Goal: Information Seeking & Learning: Learn about a topic

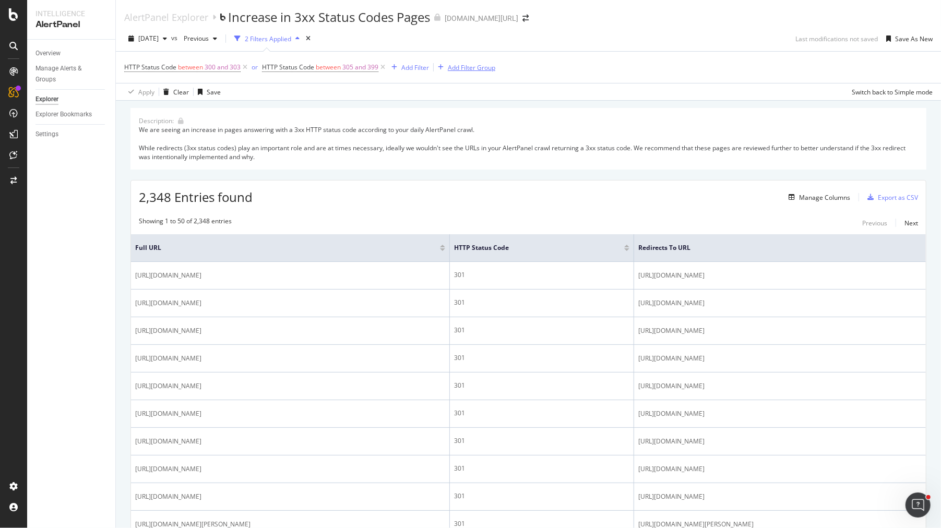
click at [452, 64] on div "Add Filter Group" at bounding box center [471, 67] width 47 height 9
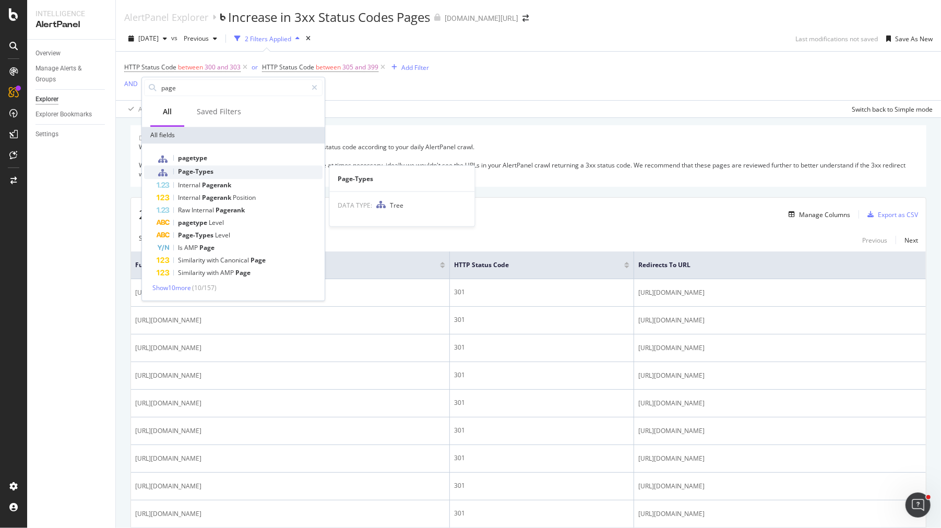
type input "page"
click at [220, 170] on div "Page-Types" at bounding box center [240, 172] width 166 height 14
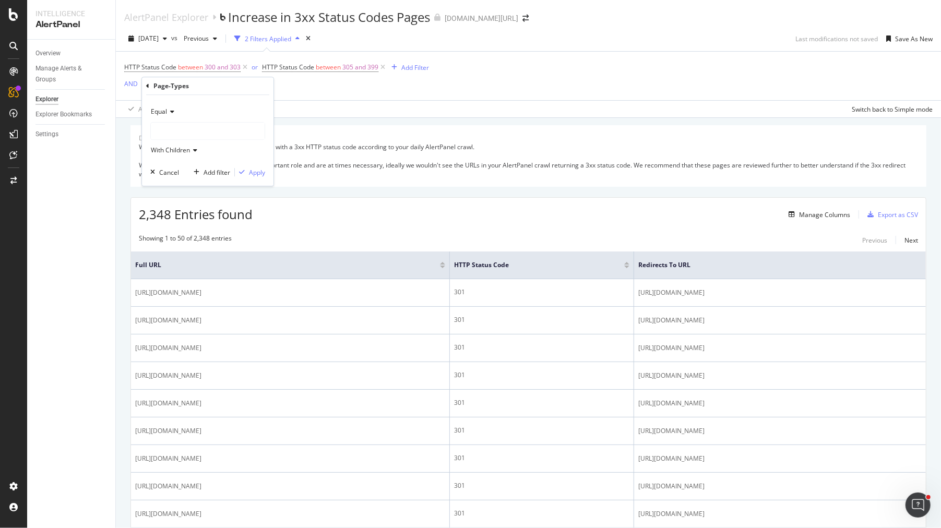
click at [167, 116] on div "Equal" at bounding box center [207, 111] width 115 height 17
click at [179, 146] on span "Not Equal" at bounding box center [169, 146] width 28 height 9
click at [183, 124] on div at bounding box center [208, 131] width 114 height 17
click at [157, 149] on icon at bounding box center [158, 151] width 4 height 6
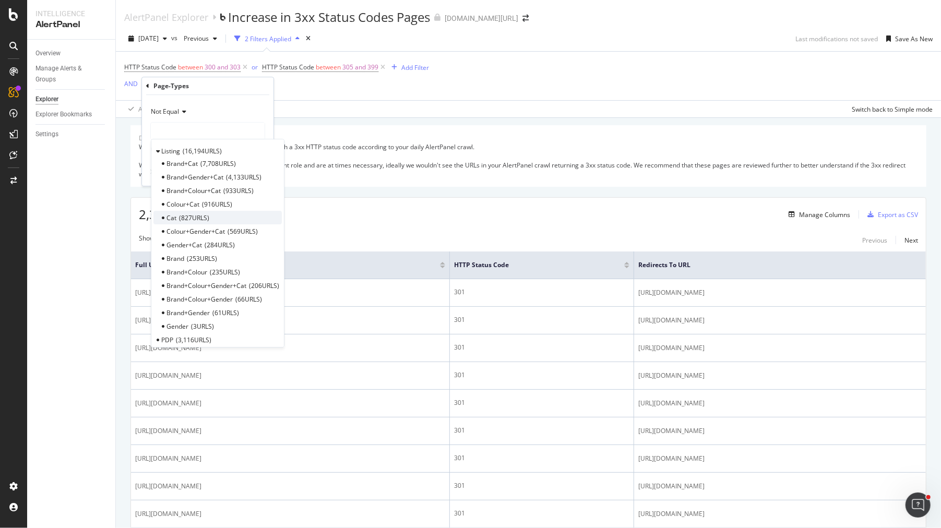
scroll to position [32, 0]
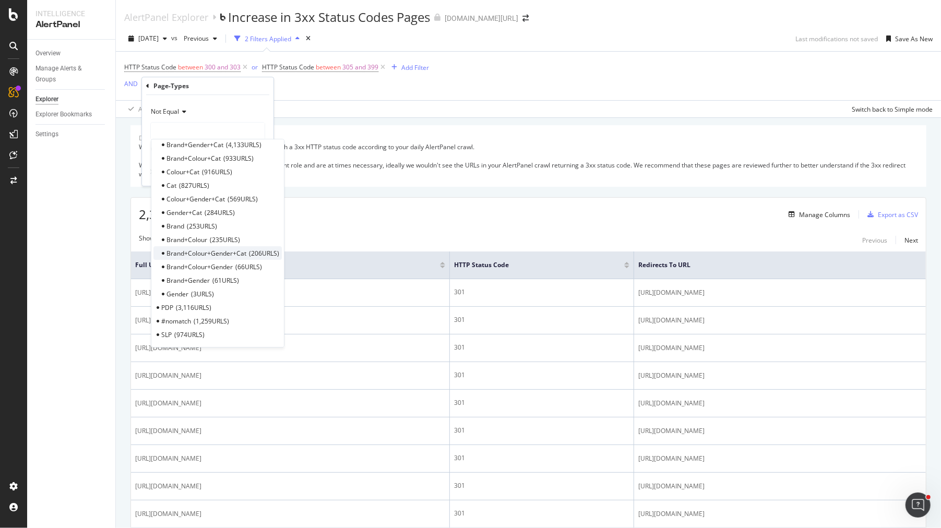
click at [249, 254] on span "206 URLS" at bounding box center [264, 253] width 30 height 9
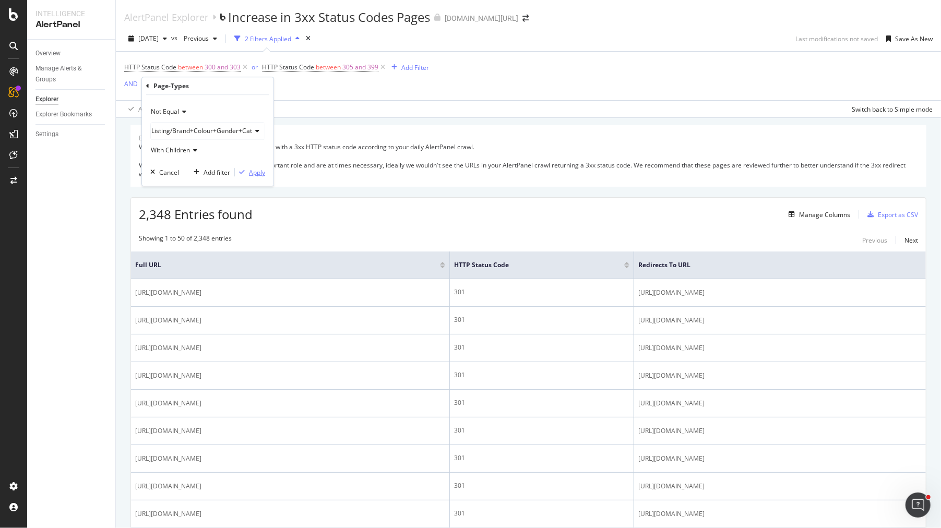
click at [251, 171] on div "Apply" at bounding box center [257, 172] width 16 height 9
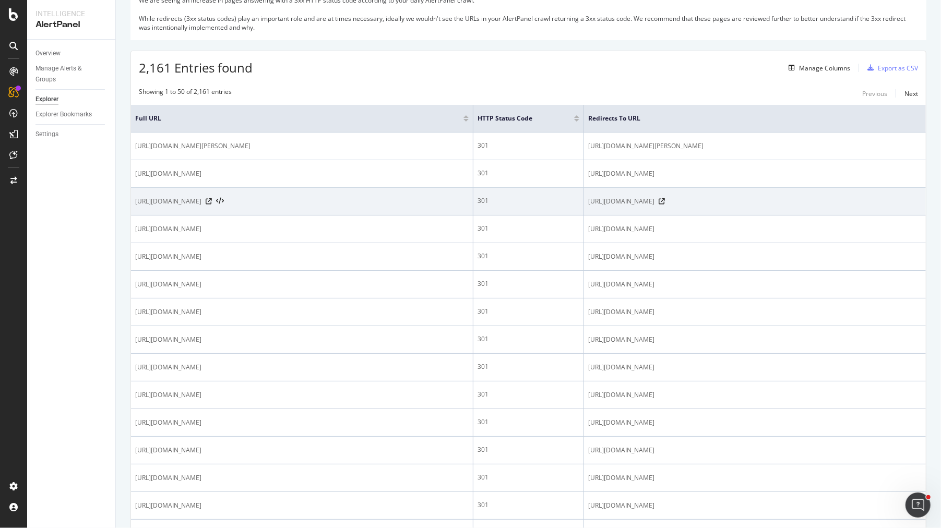
scroll to position [206, 0]
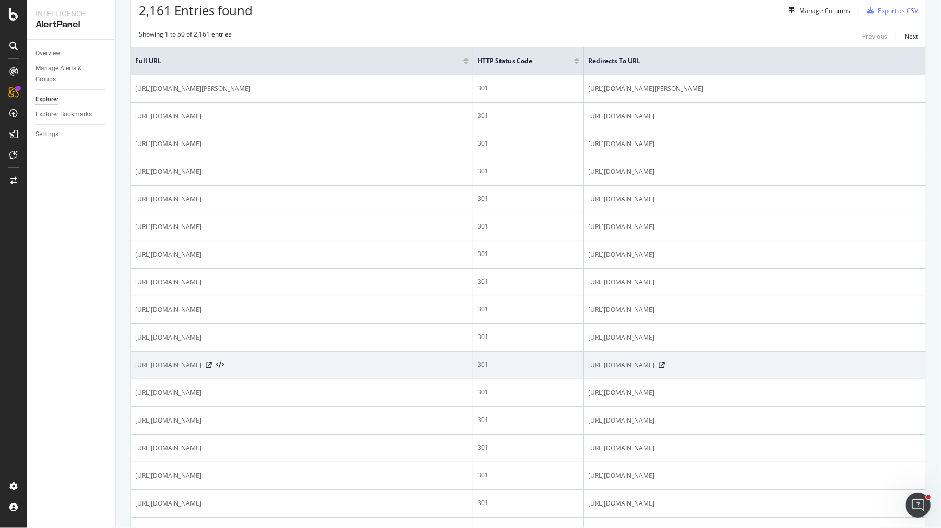
drag, startPoint x: 414, startPoint y: 361, endPoint x: 139, endPoint y: 369, distance: 275.1
click at [138, 369] on td "[URL][DOMAIN_NAME]" at bounding box center [302, 366] width 342 height 28
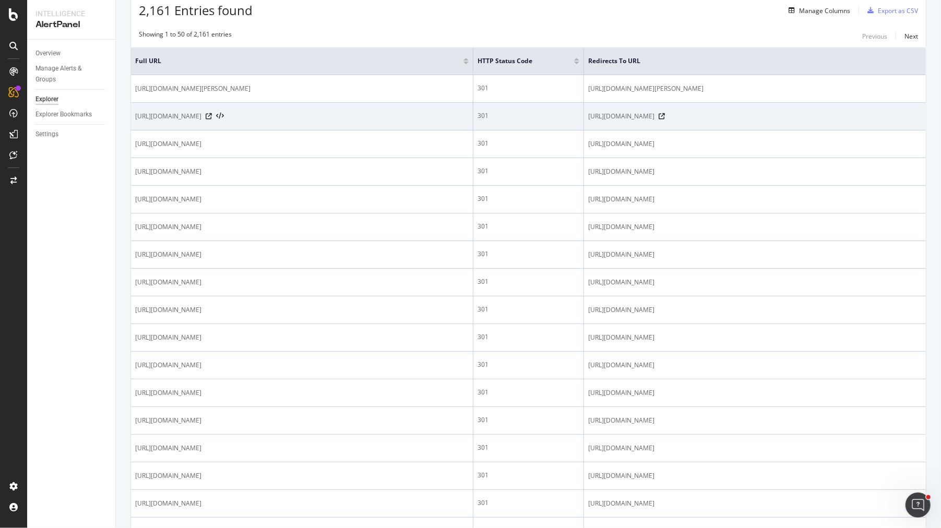
drag, startPoint x: 343, startPoint y: 113, endPoint x: 177, endPoint y: 112, distance: 166.4
click at [176, 112] on span "[URL][DOMAIN_NAME]" at bounding box center [168, 116] width 66 height 10
click at [201, 114] on span "[URL][DOMAIN_NAME]" at bounding box center [168, 116] width 66 height 10
click at [350, 111] on div "[URL][DOMAIN_NAME]" at bounding box center [301, 116] width 333 height 10
click at [212, 113] on icon at bounding box center [209, 116] width 6 height 6
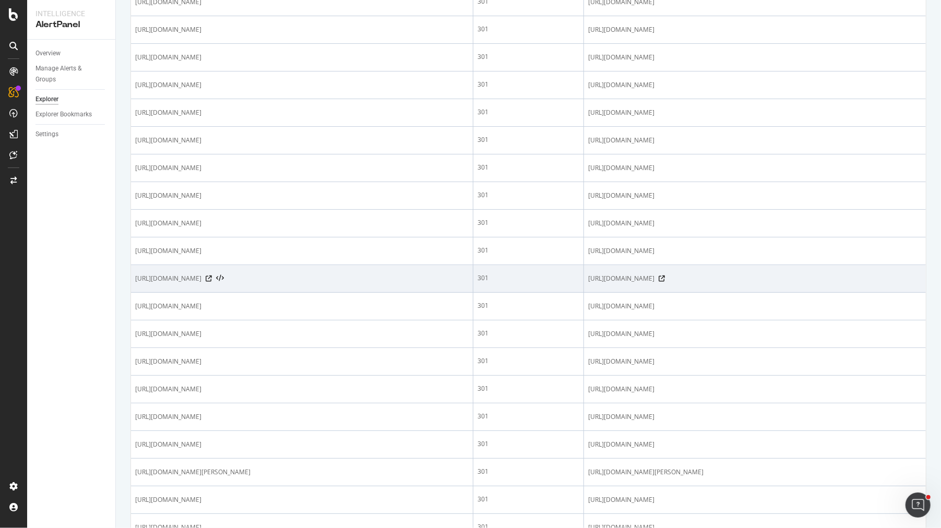
scroll to position [547, 0]
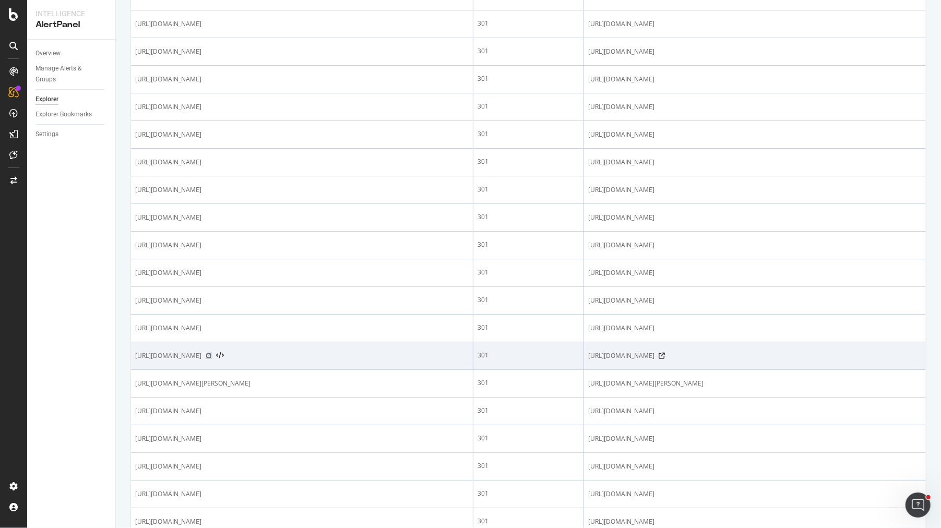
click at [212, 353] on icon at bounding box center [209, 356] width 6 height 6
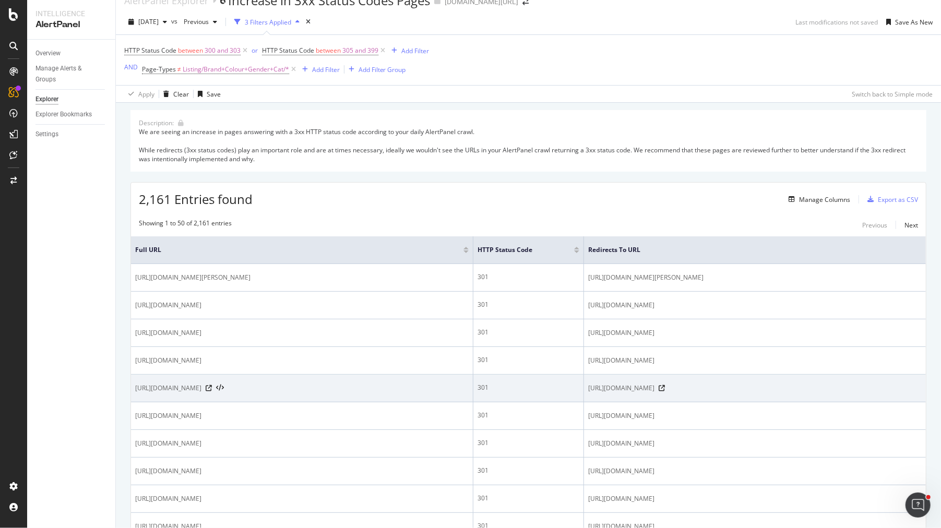
scroll to position [0, 0]
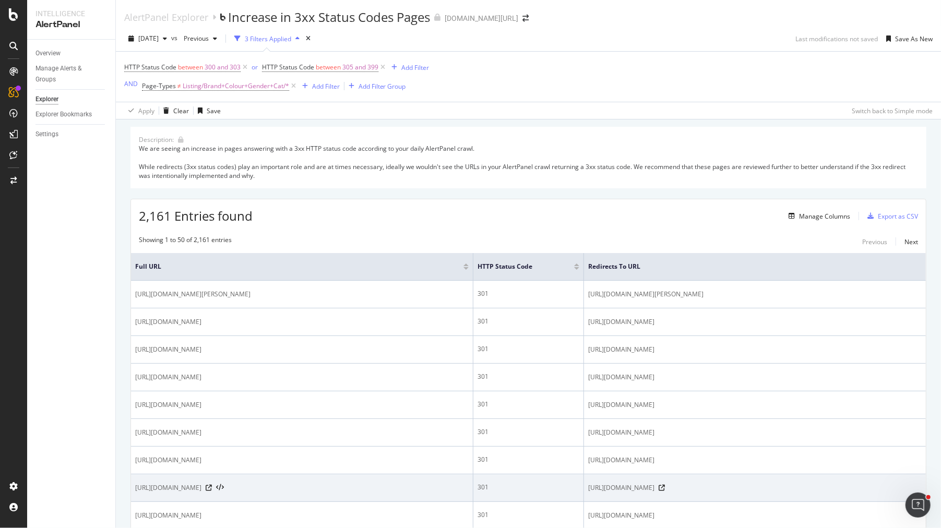
drag, startPoint x: 134, startPoint y: 484, endPoint x: 345, endPoint y: 487, distance: 211.9
click at [345, 487] on td "[URL][DOMAIN_NAME]" at bounding box center [302, 488] width 342 height 28
copy span "[URL][DOMAIN_NAME]"
